Goal: Transaction & Acquisition: Purchase product/service

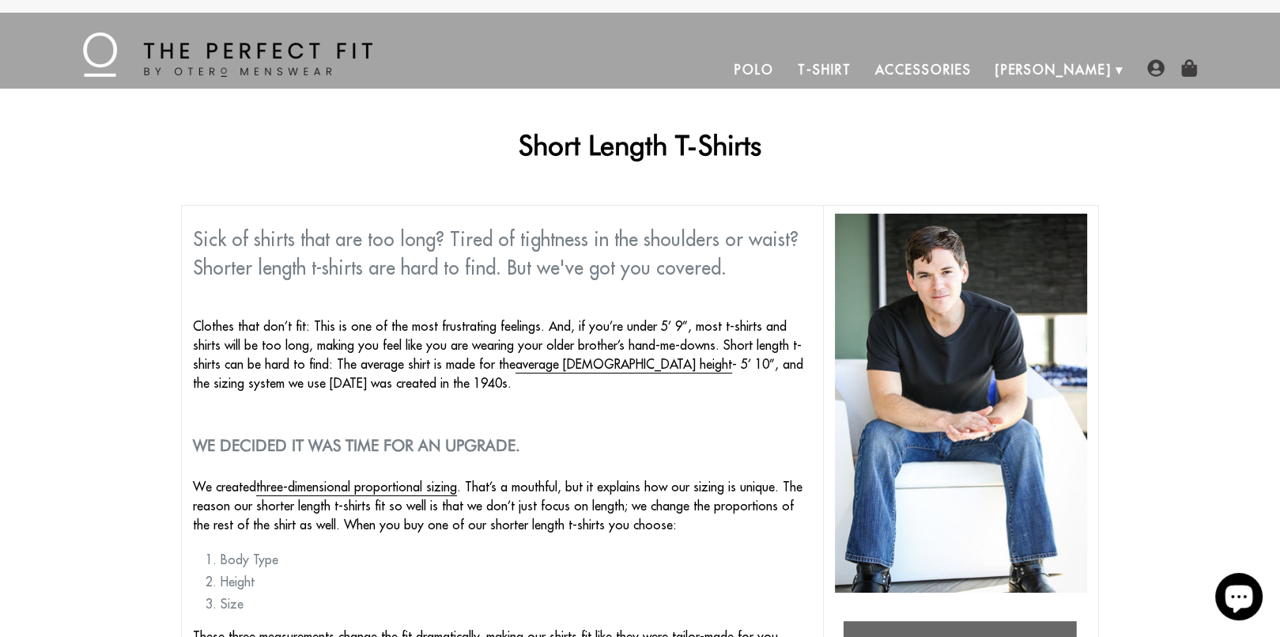
click at [786, 73] on link "Polo" at bounding box center [754, 70] width 63 height 38
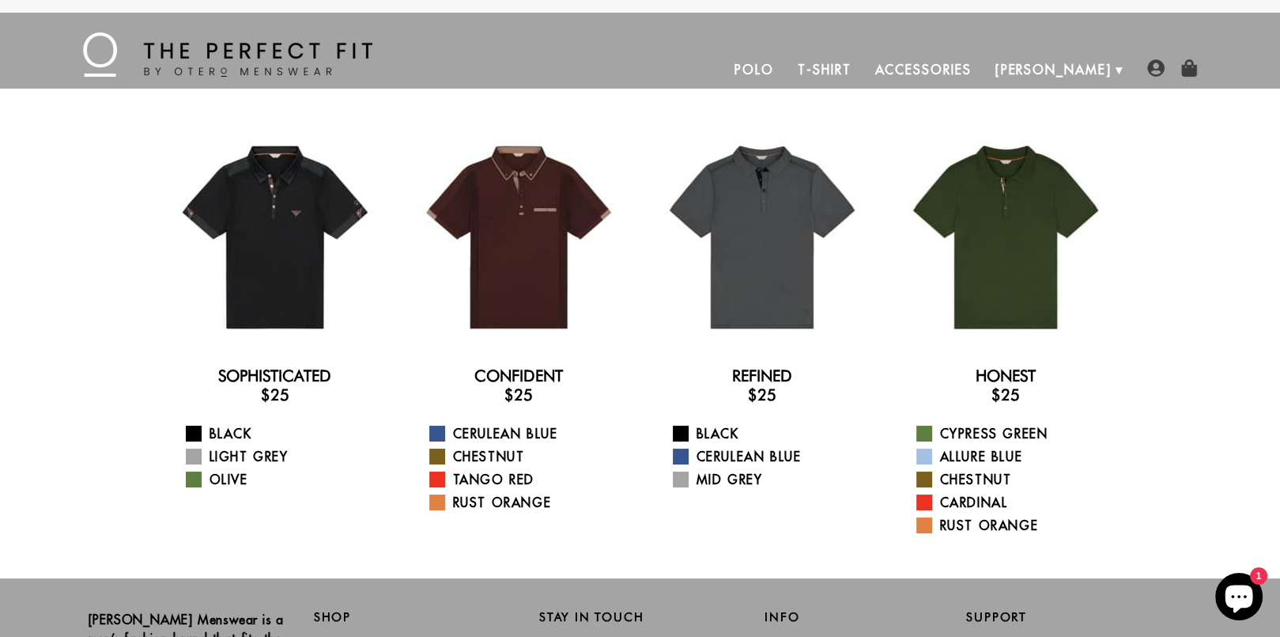
click at [863, 71] on link "T-Shirt" at bounding box center [824, 70] width 77 height 38
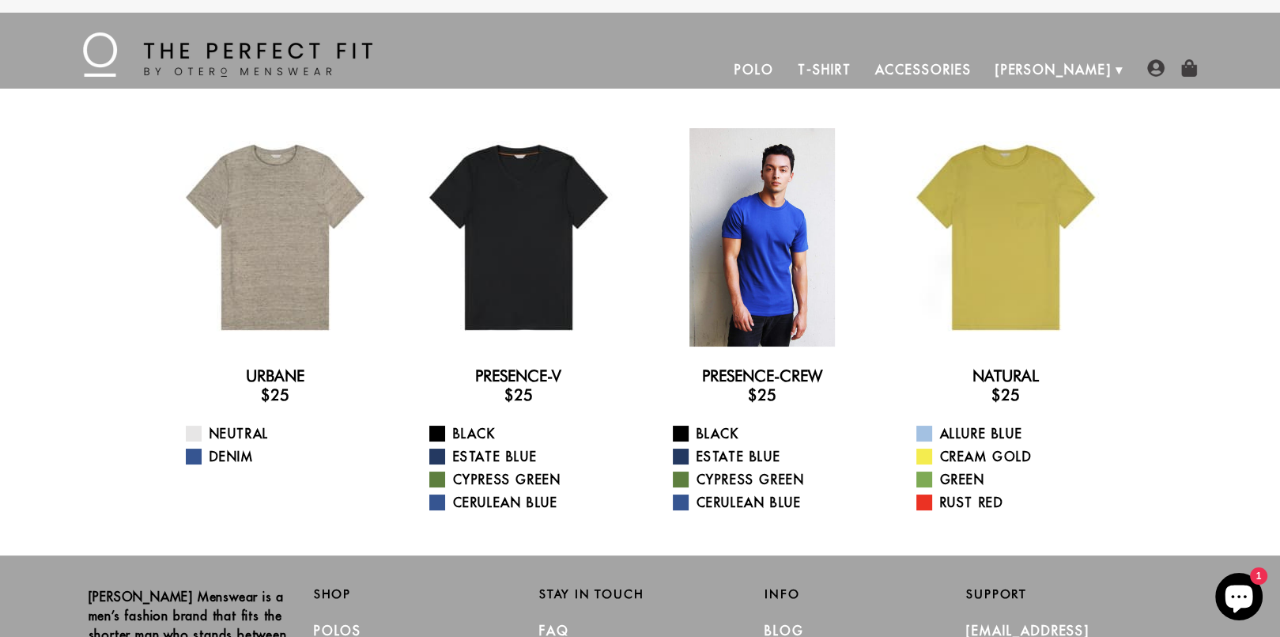
click at [720, 207] on div at bounding box center [762, 237] width 218 height 218
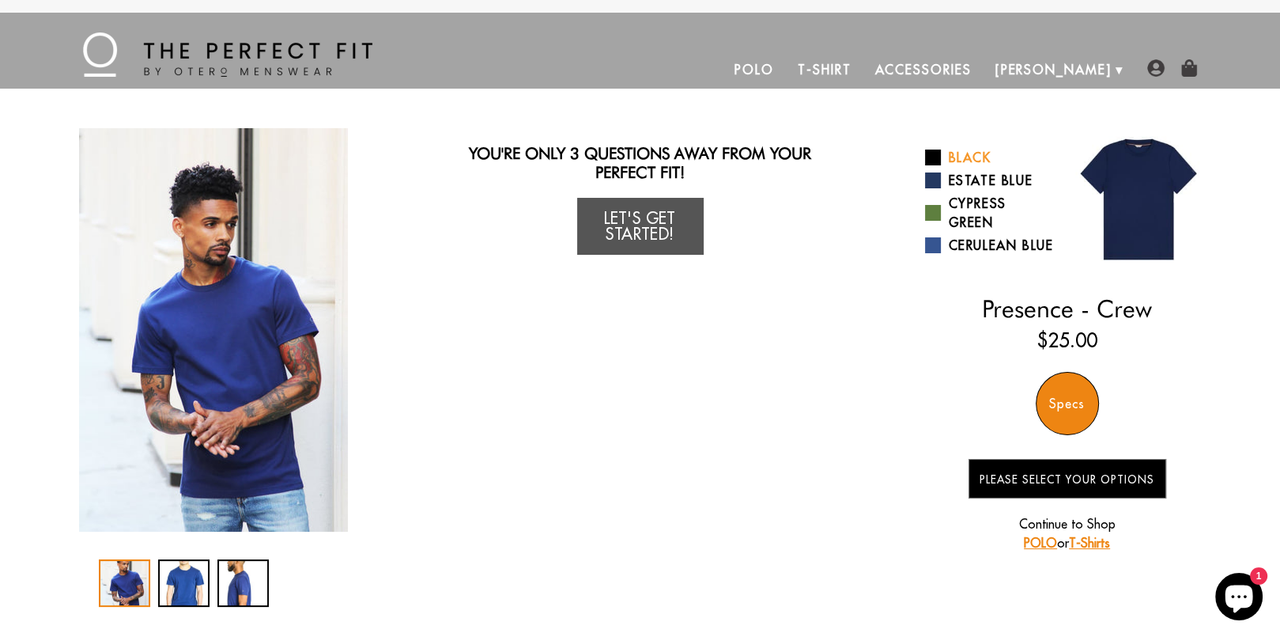
click at [940, 153] on span at bounding box center [933, 157] width 16 height 16
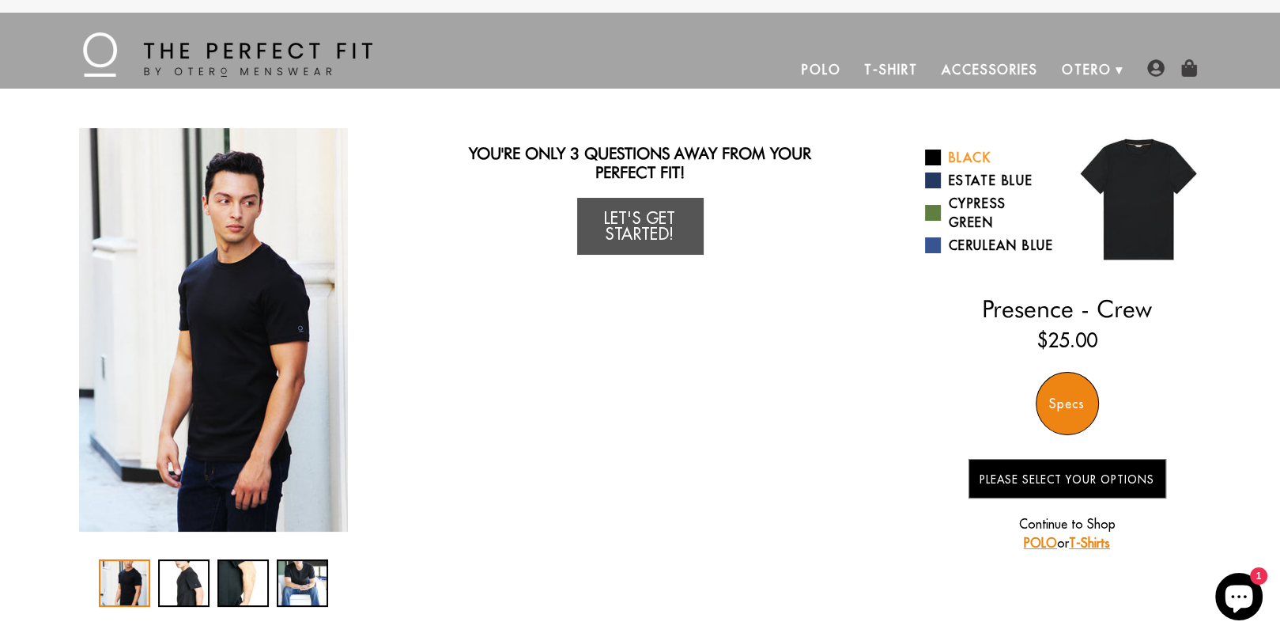
click at [964, 157] on link "Black" at bounding box center [990, 157] width 130 height 19
click at [1066, 406] on div "Specs" at bounding box center [1067, 403] width 63 height 63
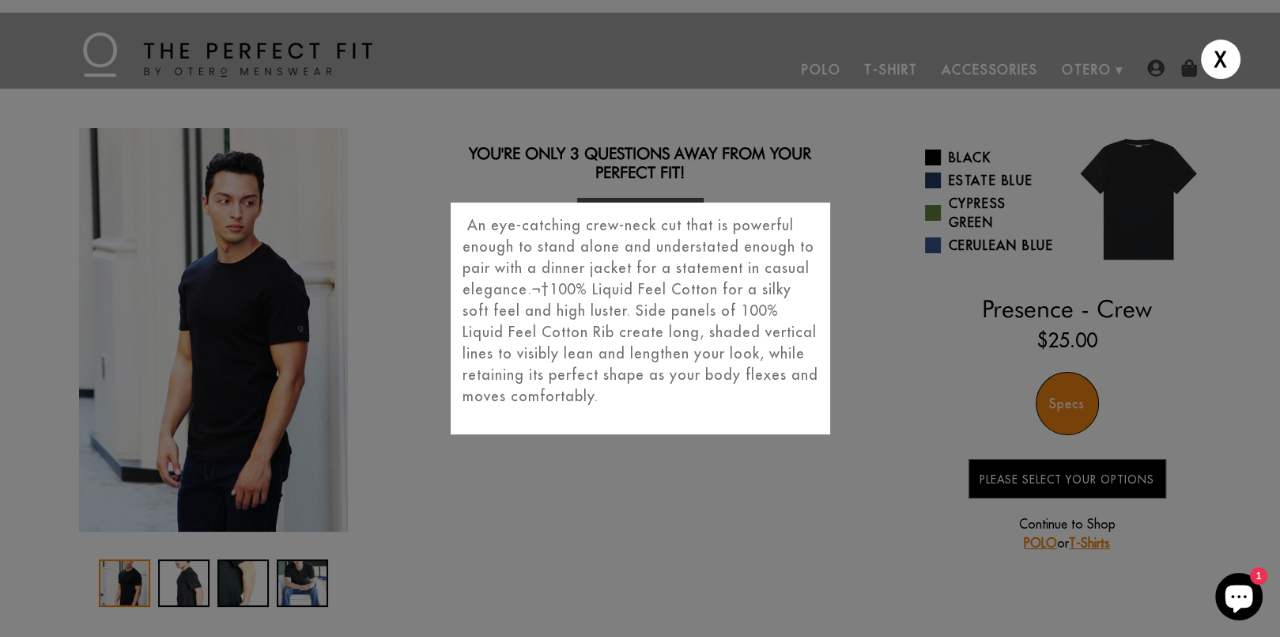
click at [1019, 490] on div "X An eye-catching crew-neck cut that is powerful enough to stand alone and unde…" at bounding box center [640, 318] width 1280 height 637
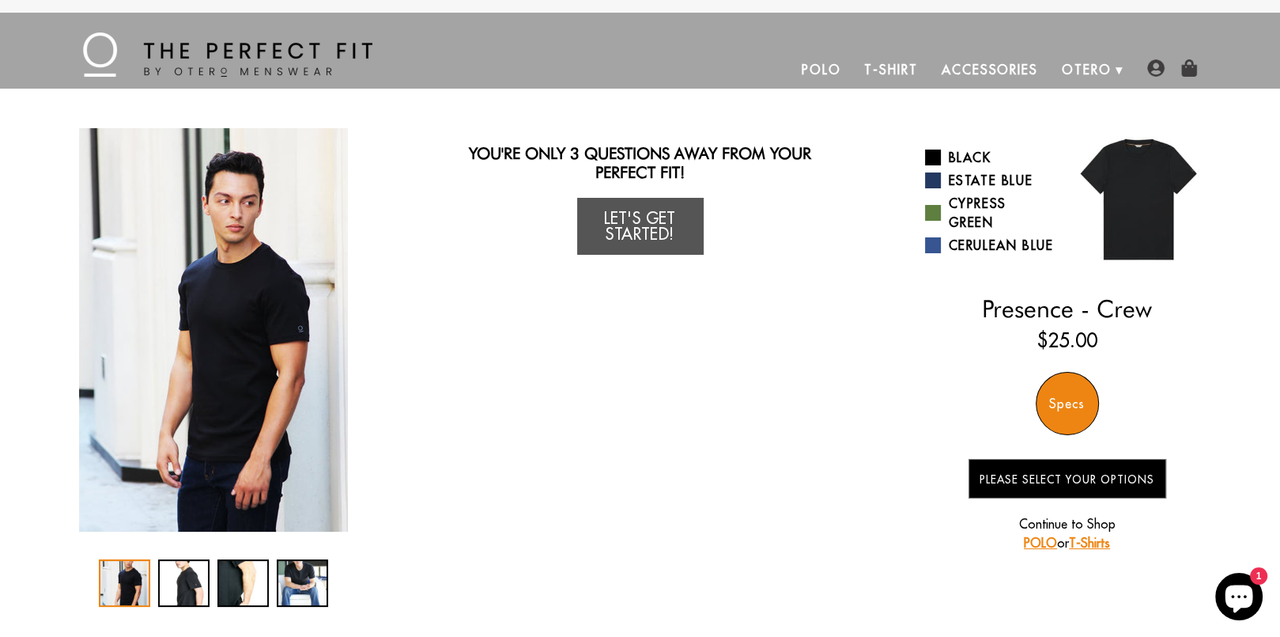
click at [1080, 547] on link "T-Shirts" at bounding box center [1089, 543] width 41 height 16
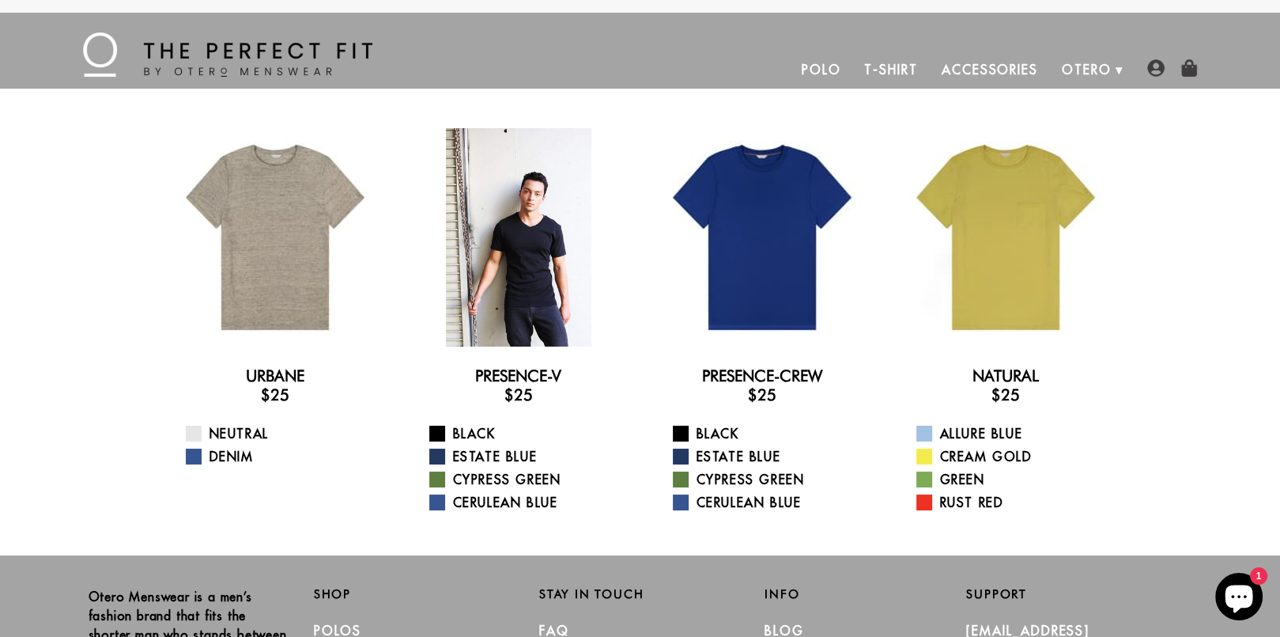
click at [504, 197] on div at bounding box center [519, 237] width 218 height 218
